Goal: Task Accomplishment & Management: Use online tool/utility

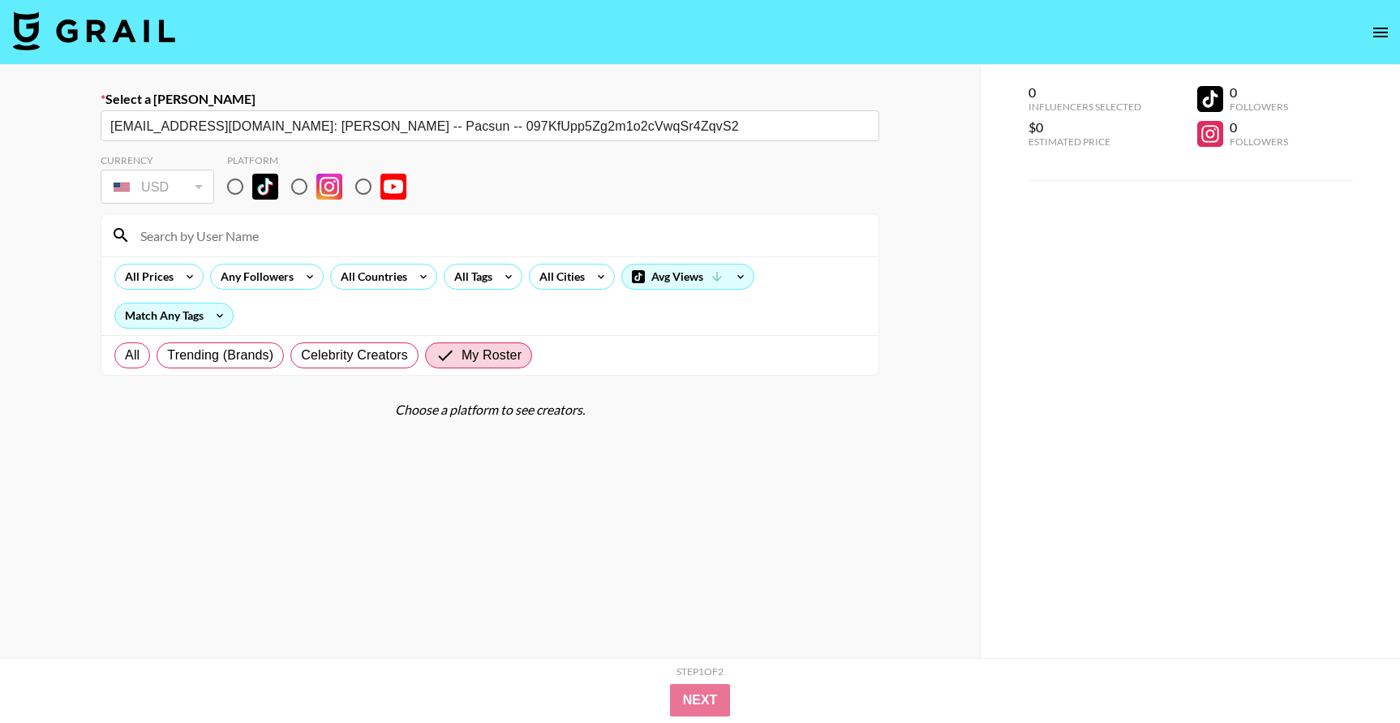
click at [116, 28] on img at bounding box center [94, 30] width 162 height 39
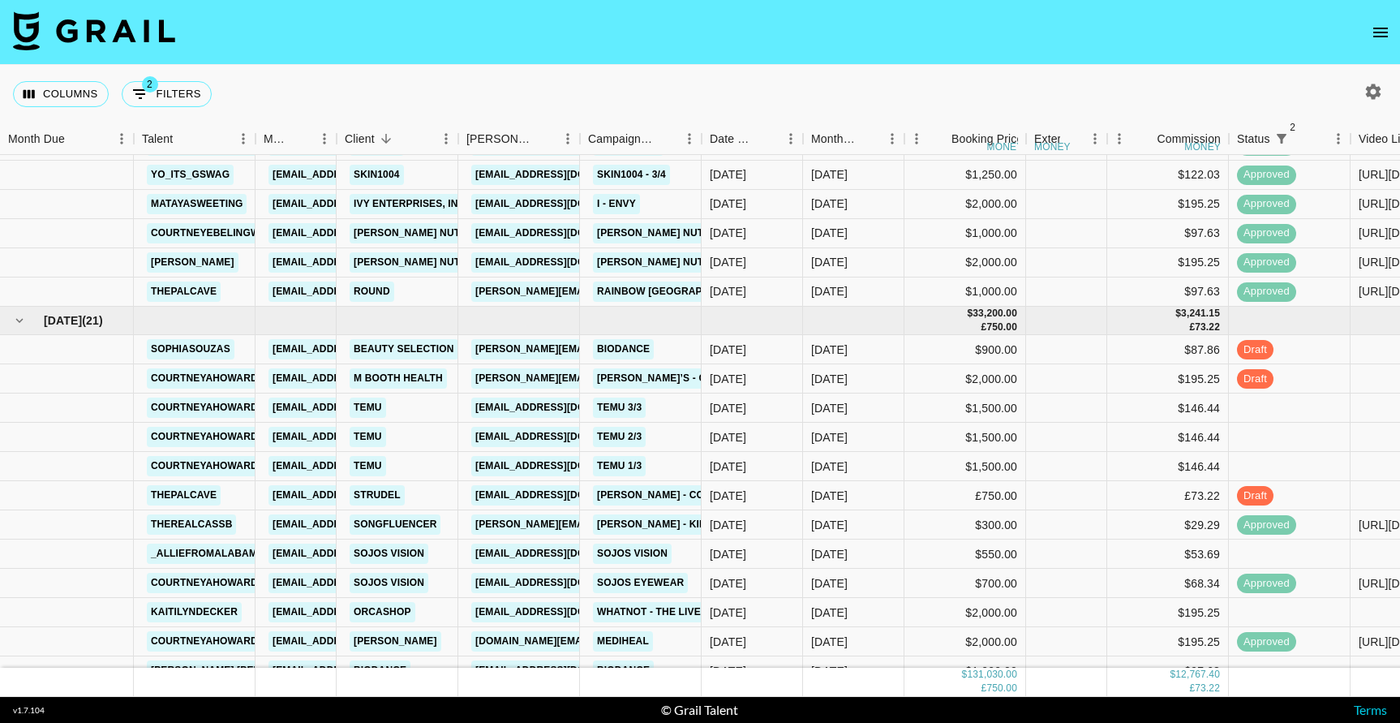
scroll to position [2023, 0]
click at [776, 615] on div "[DATE]" at bounding box center [752, 611] width 101 height 29
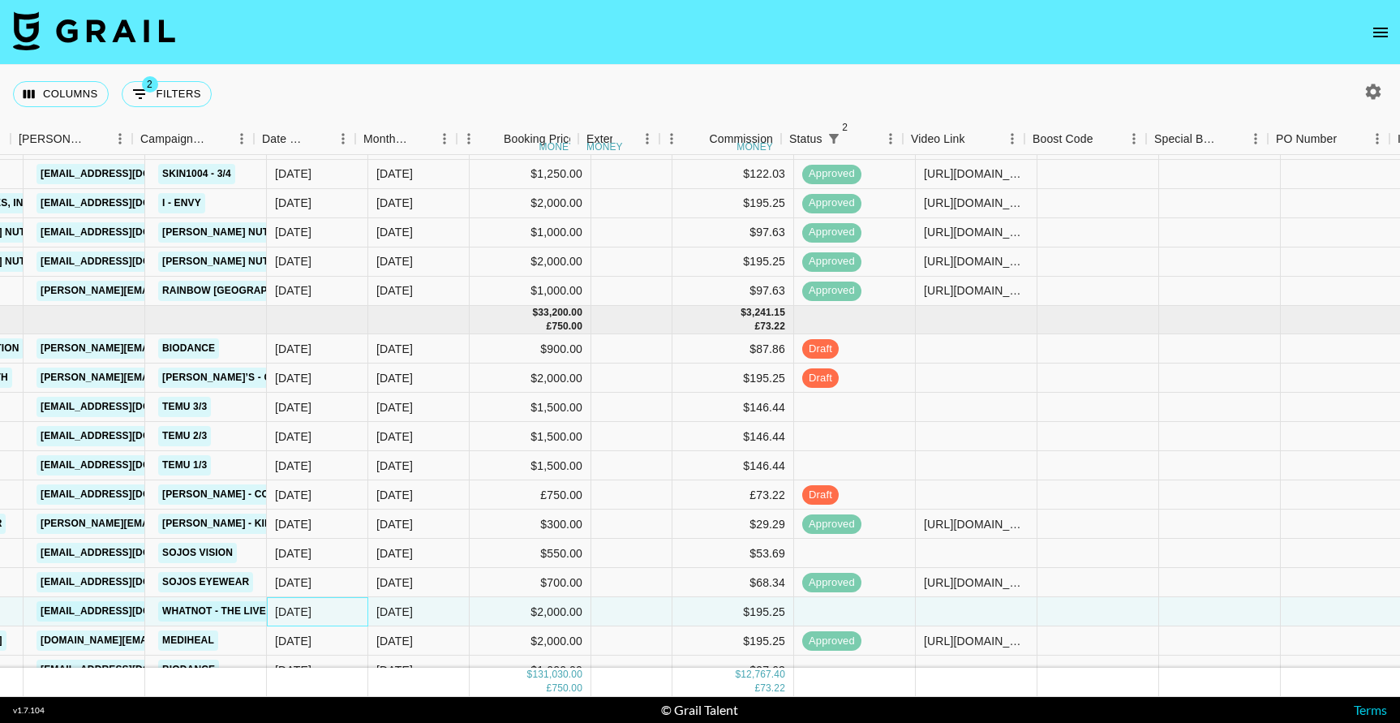
scroll to position [2023, 491]
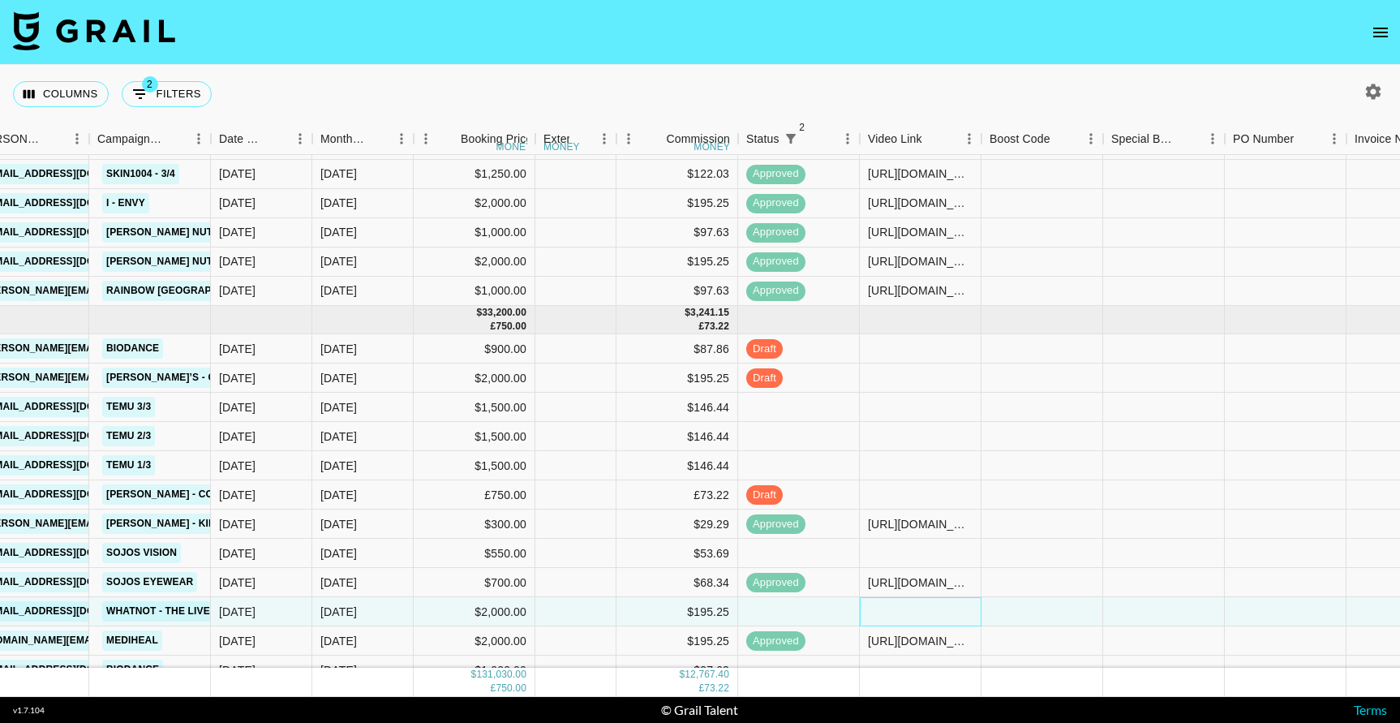
click at [897, 607] on div at bounding box center [921, 611] width 122 height 29
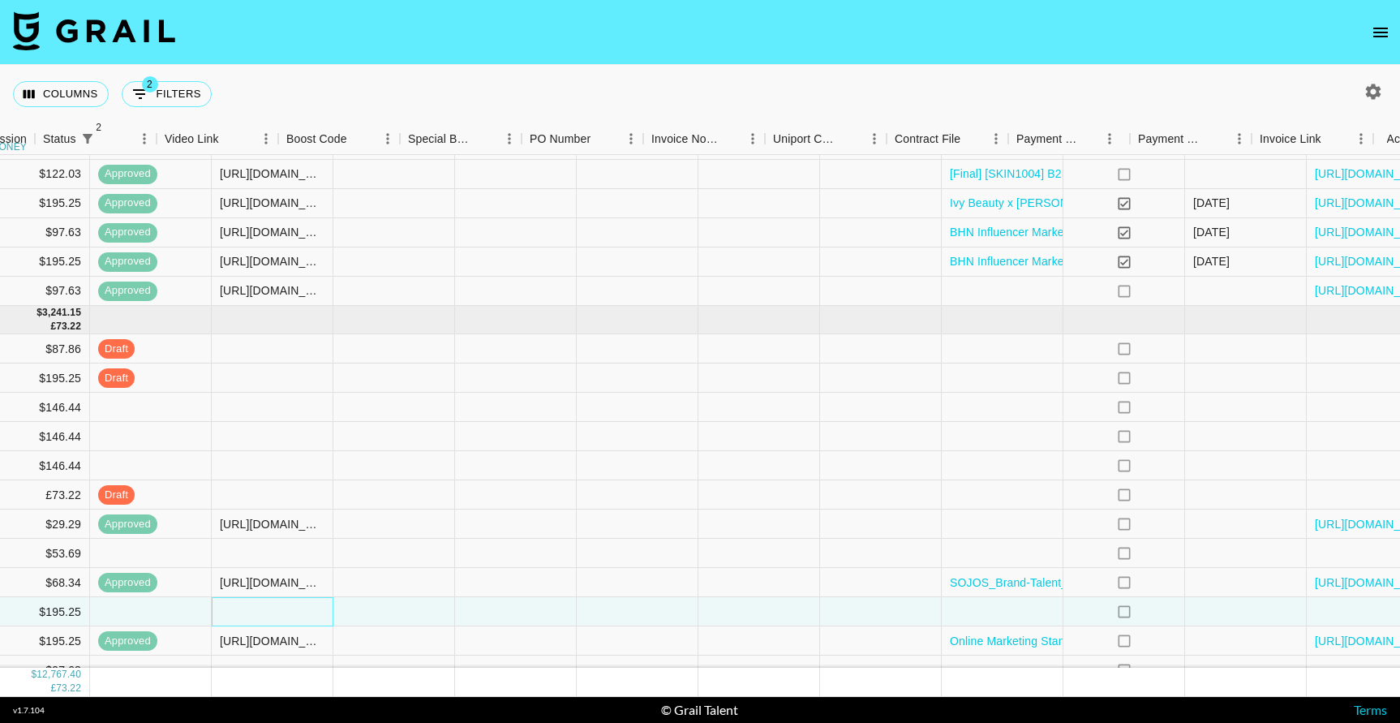
scroll to position [2023, 1232]
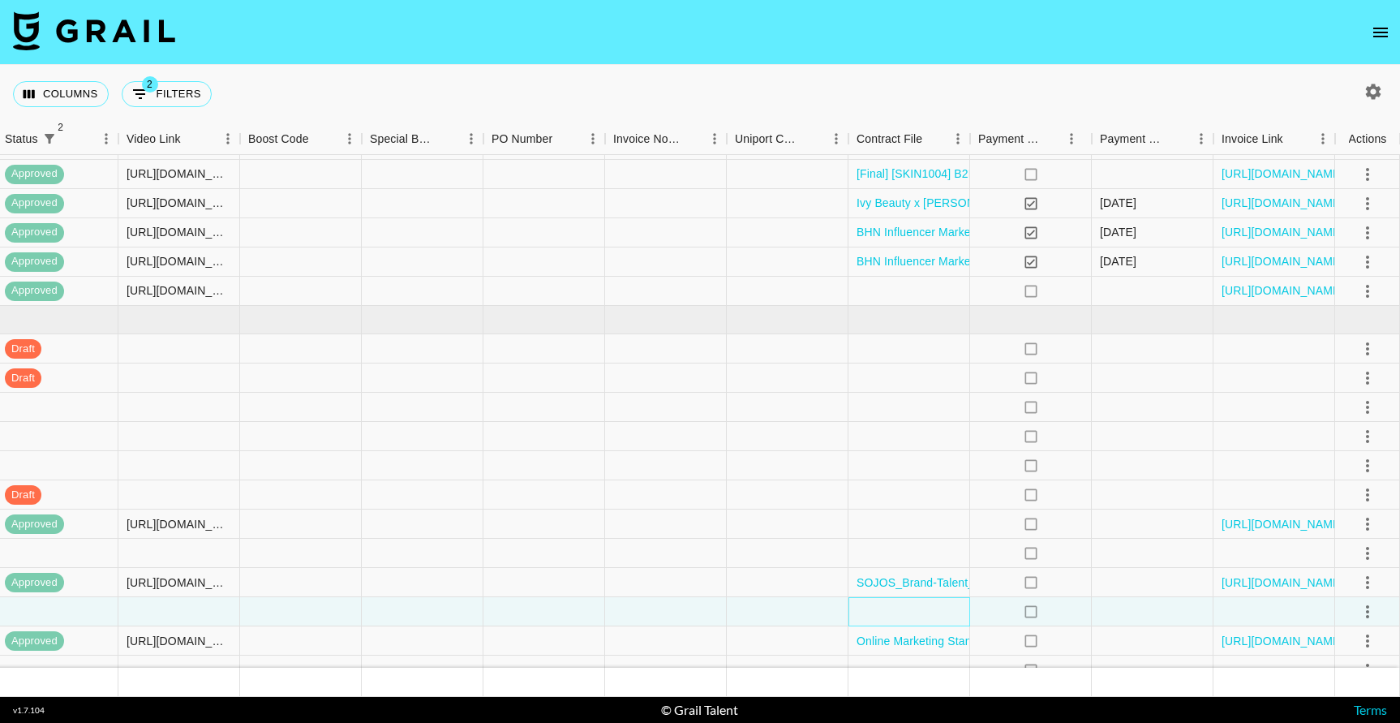
click at [909, 617] on div at bounding box center [910, 611] width 122 height 29
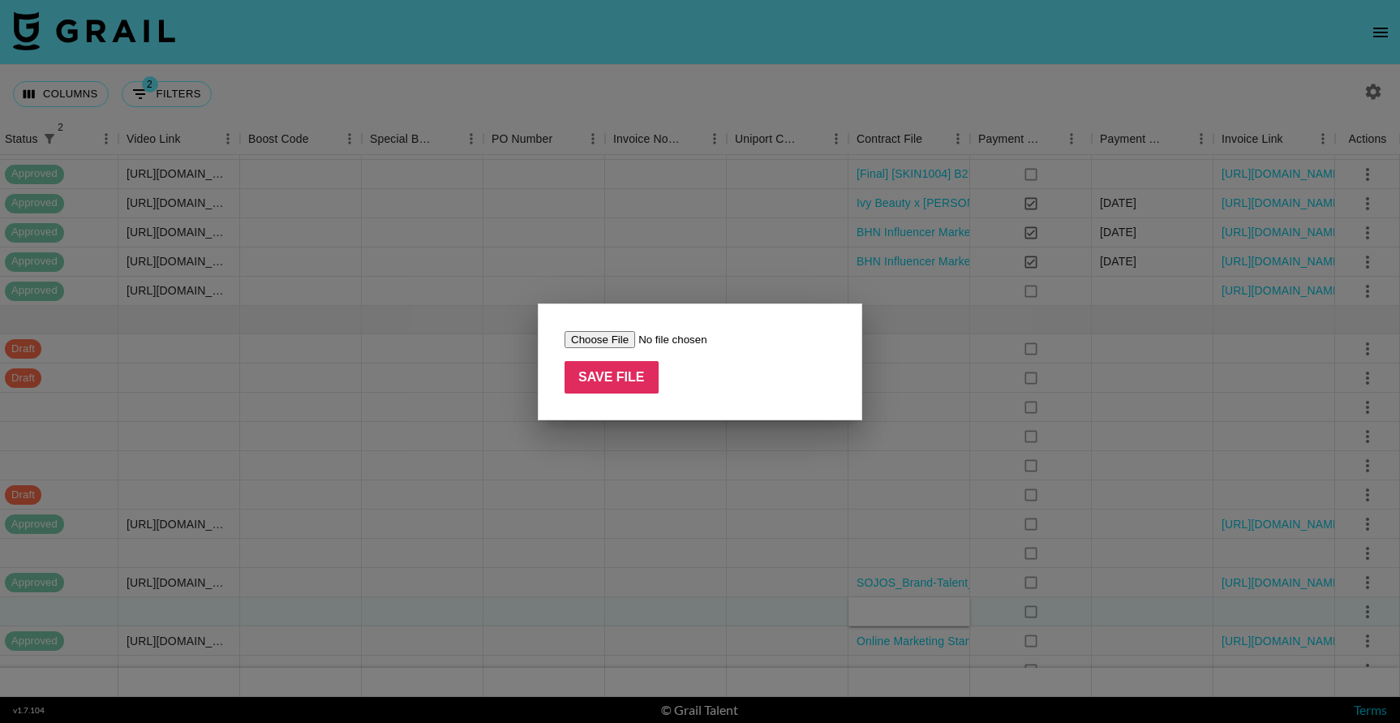
click at [608, 335] on input "file" at bounding box center [667, 339] width 205 height 17
type input "C:\fakepath\Complete_with_Docusign_Kaitilyn_Decker__-_Cr.pdf"
click at [613, 376] on input "Save File" at bounding box center [612, 377] width 94 height 32
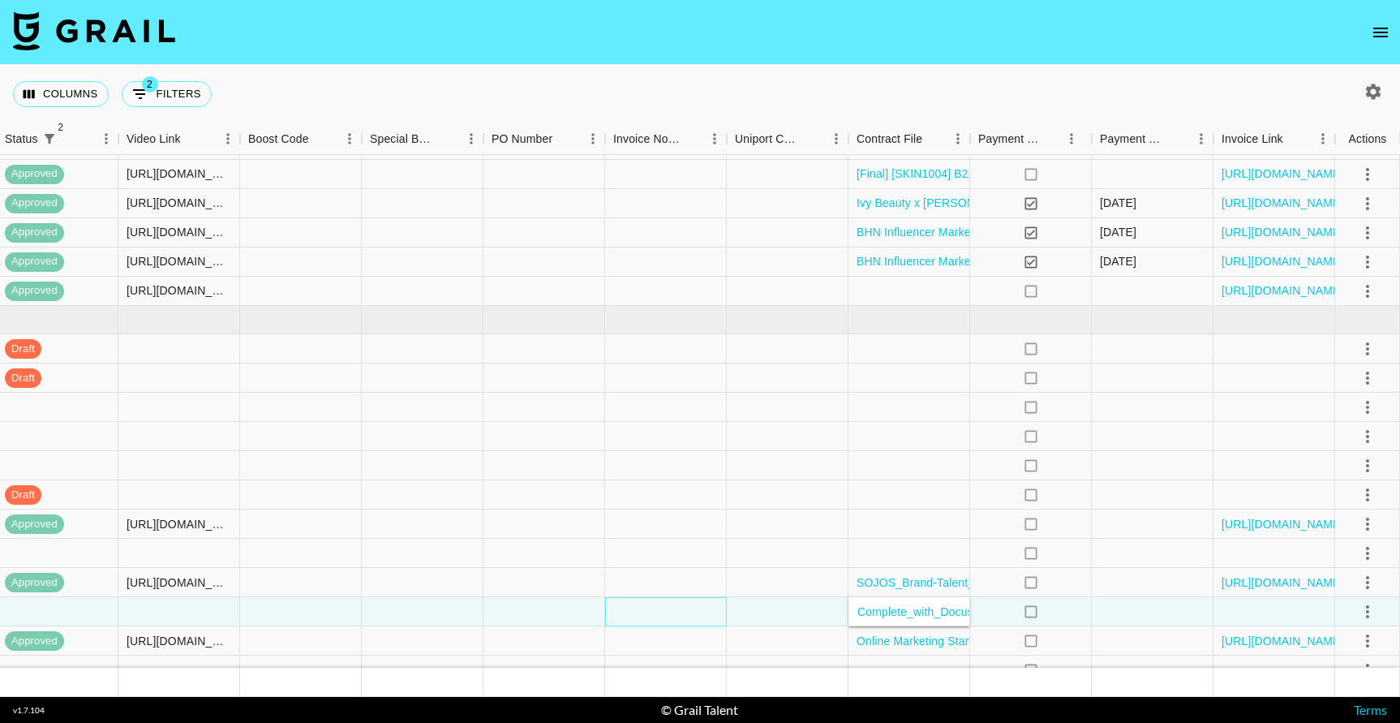
click at [703, 608] on div at bounding box center [666, 611] width 122 height 29
click at [1368, 609] on icon "select merge strategy" at bounding box center [1367, 611] width 19 height 19
click at [1358, 458] on li "Confirm" at bounding box center [1347, 459] width 105 height 29
click at [1160, 610] on div at bounding box center [1153, 611] width 122 height 29
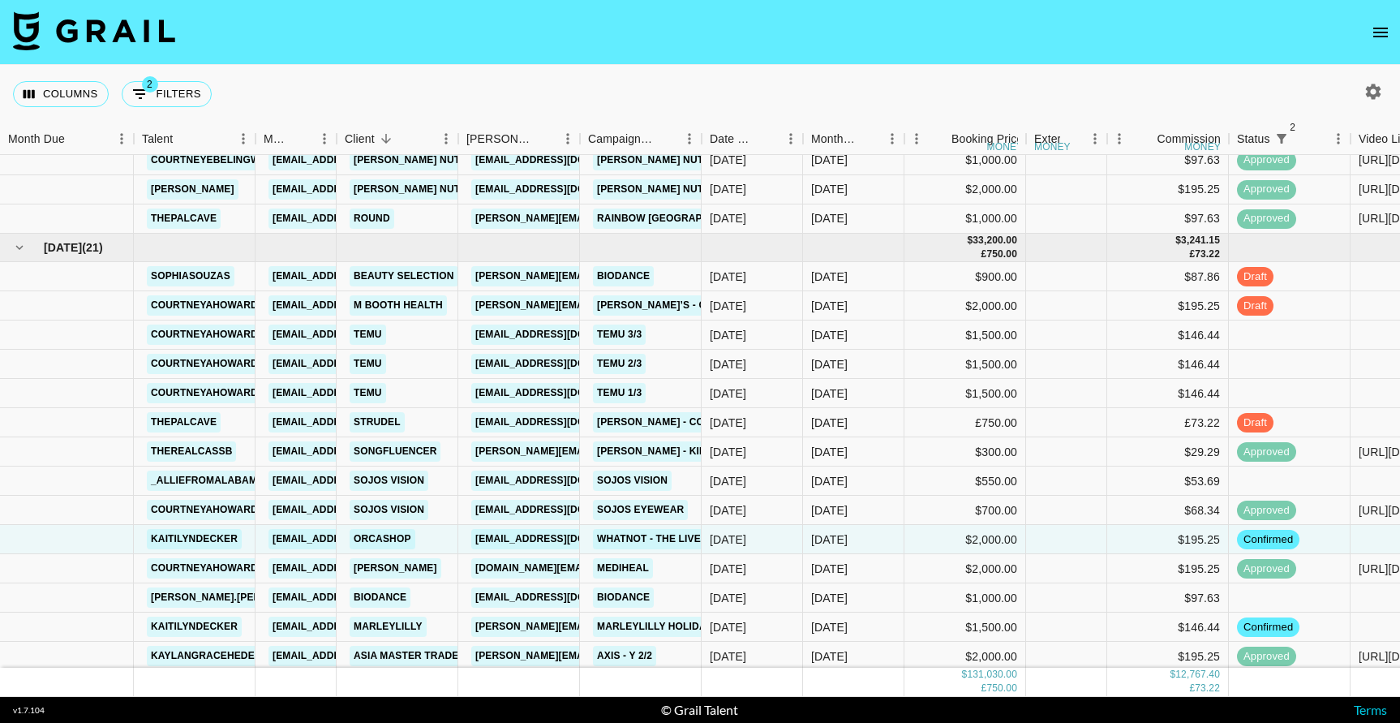
scroll to position [2092, 0]
